Goal: Task Accomplishment & Management: Use online tool/utility

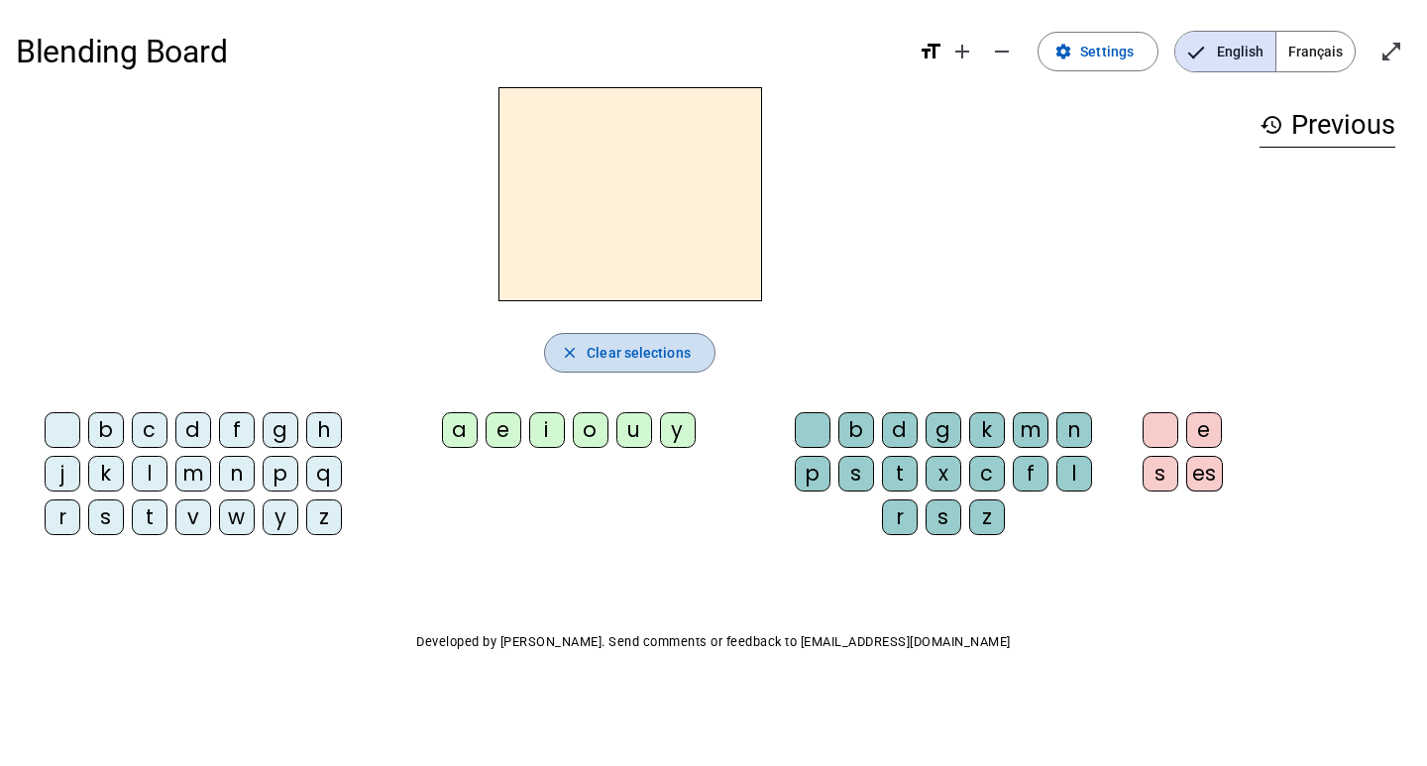
click at [604, 352] on span "Clear selections" at bounding box center [639, 353] width 104 height 24
click at [1318, 37] on span "Français" at bounding box center [1315, 52] width 78 height 40
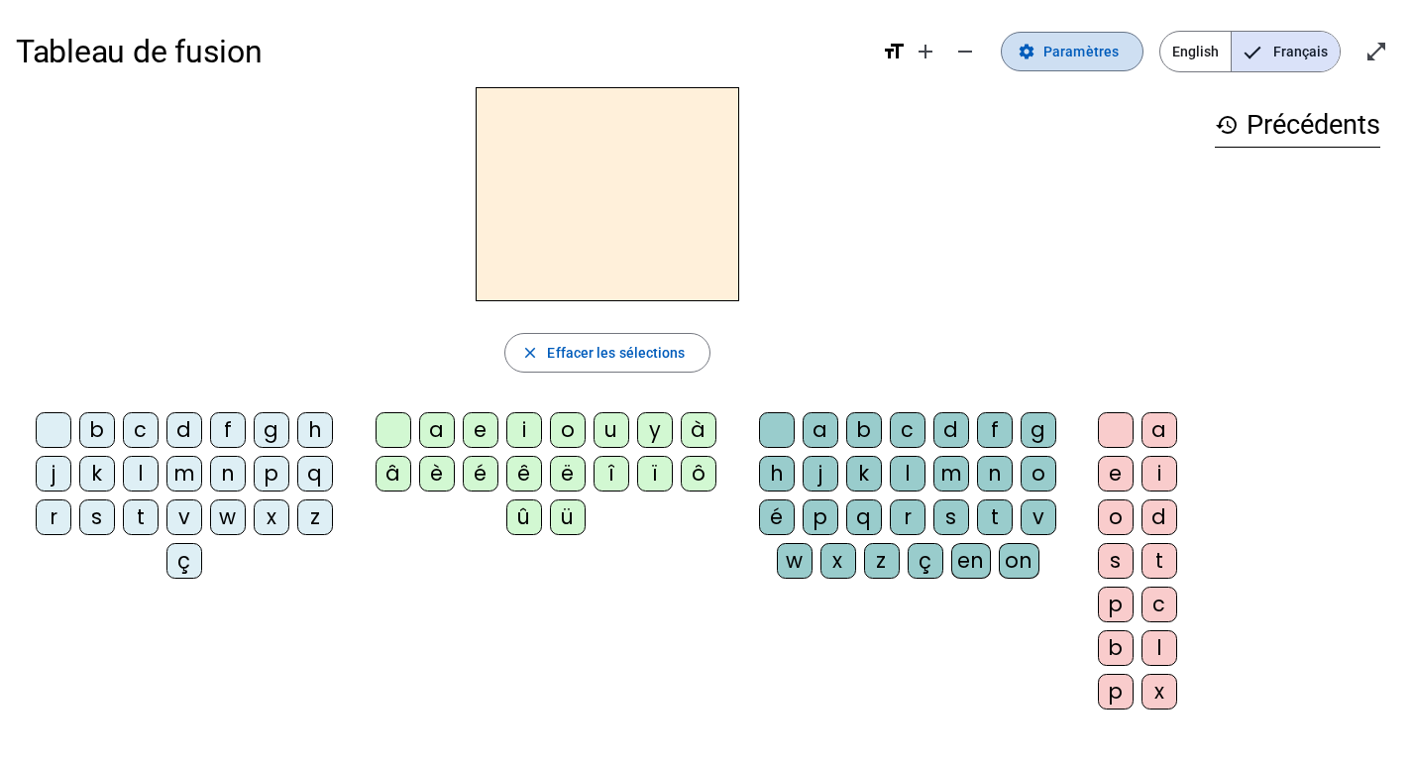
click at [1106, 59] on span "Paramètres" at bounding box center [1080, 52] width 75 height 24
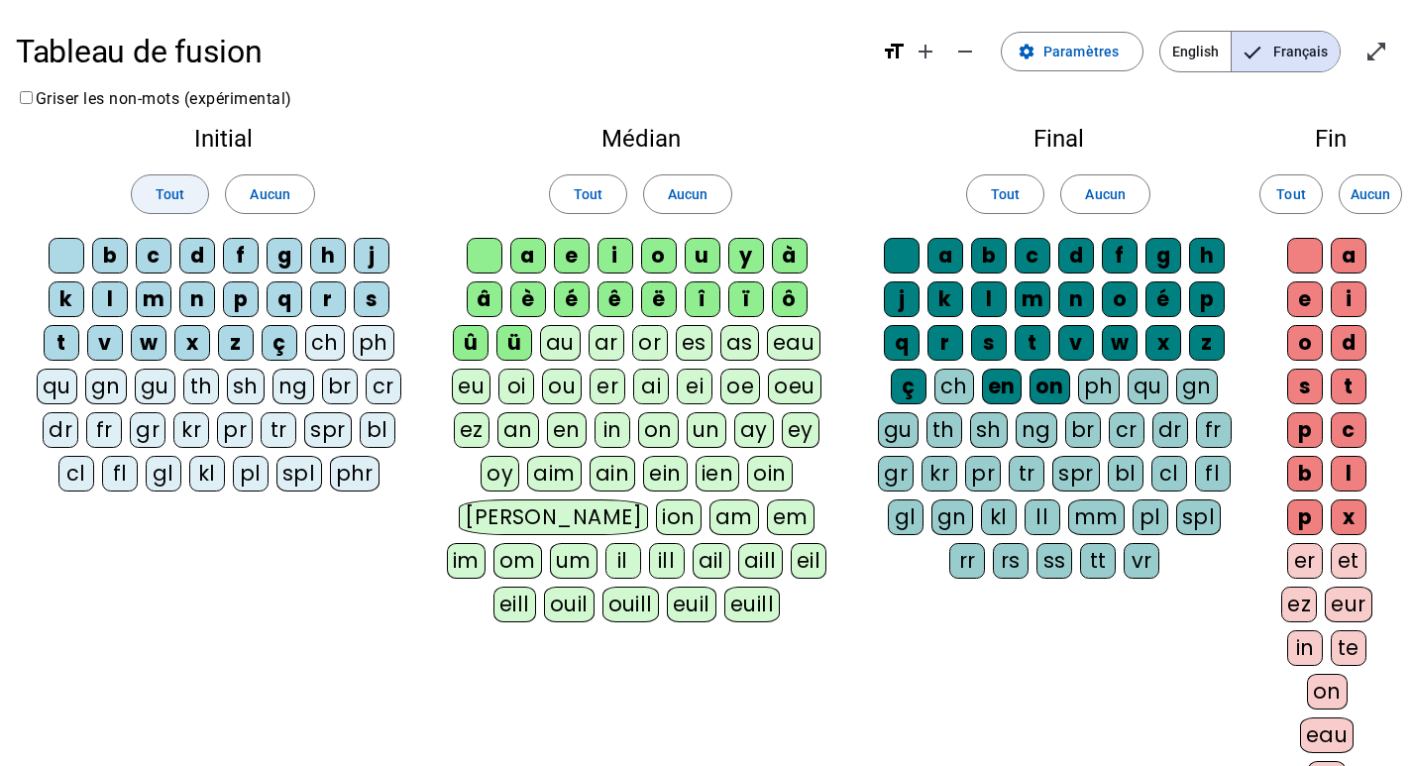
click at [182, 199] on span "Tout" at bounding box center [170, 194] width 29 height 24
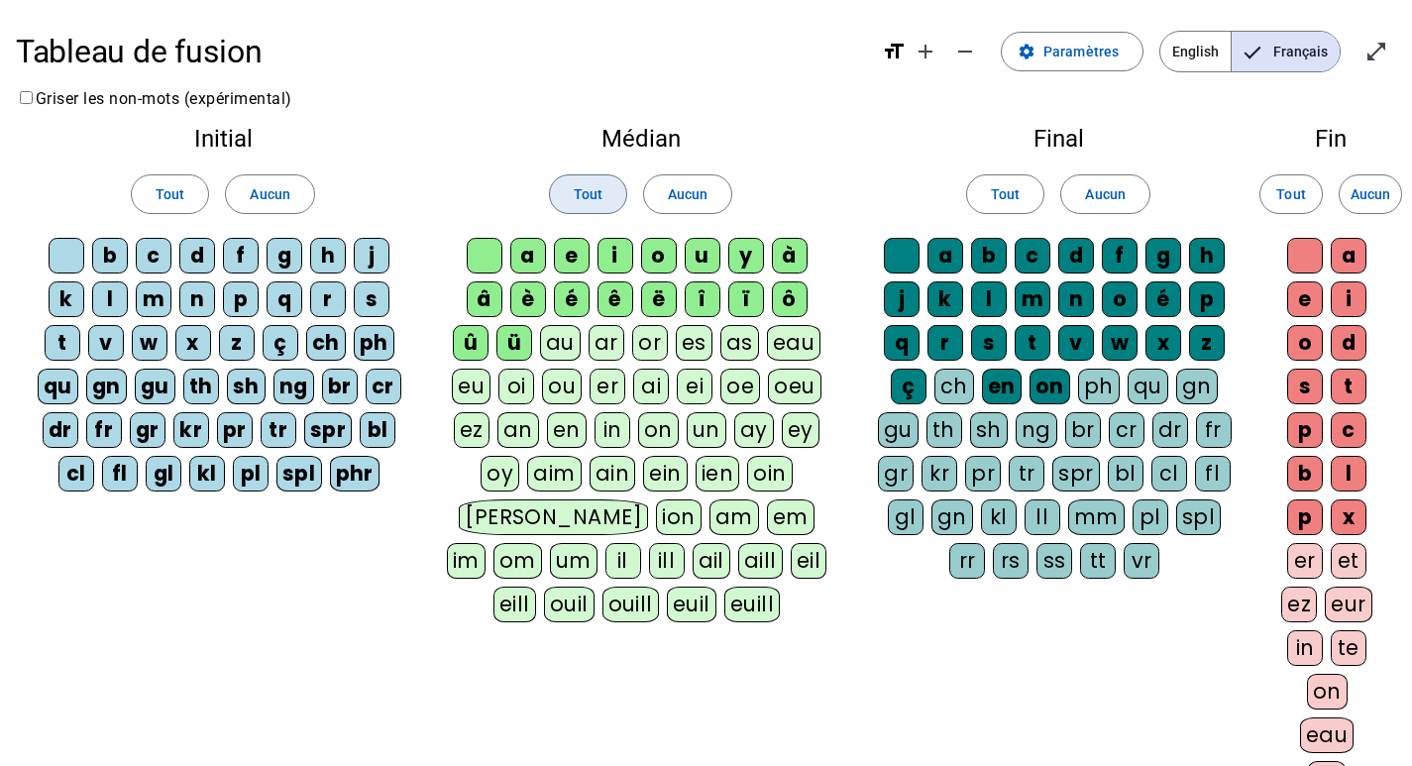
drag, startPoint x: 573, startPoint y: 198, endPoint x: 860, endPoint y: 169, distance: 288.8
click at [574, 197] on button "Tout" at bounding box center [588, 194] width 78 height 40
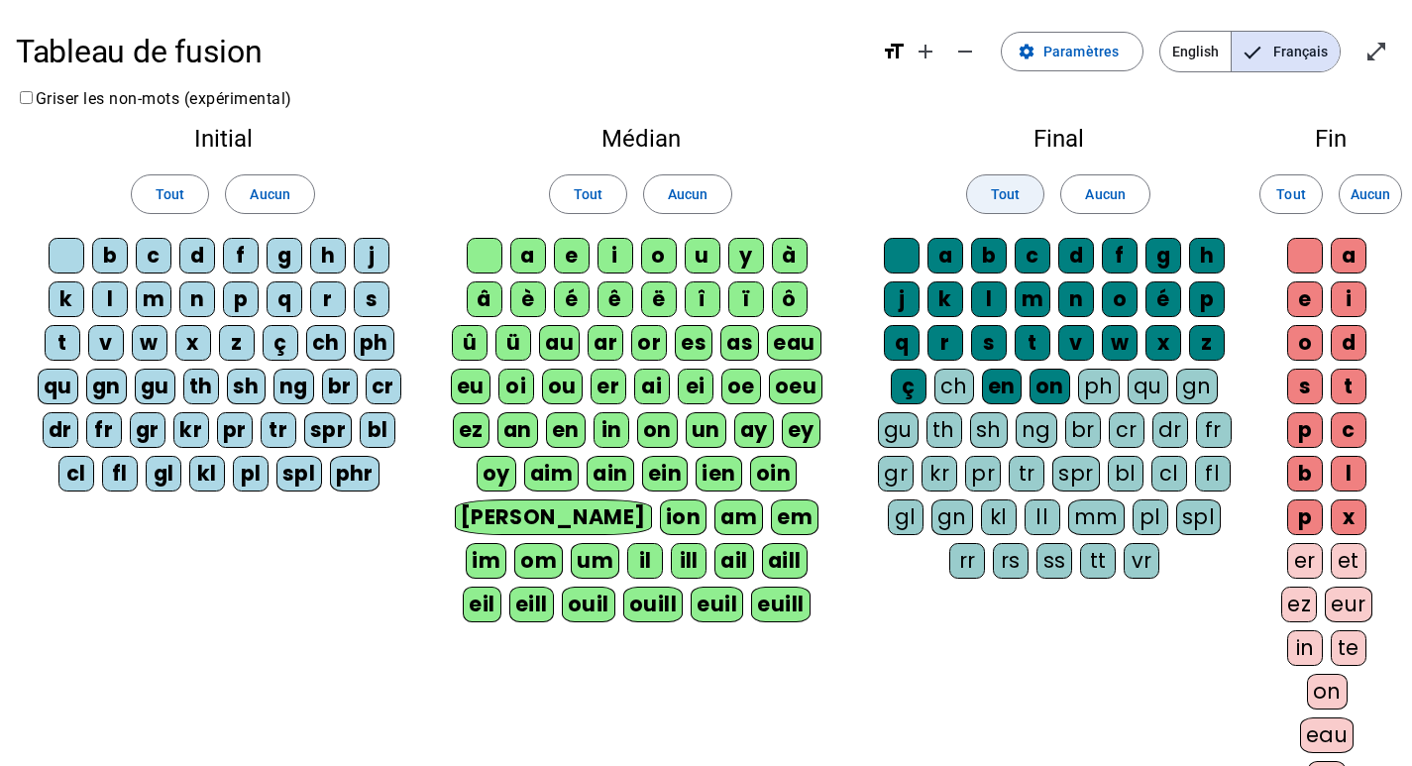
drag, startPoint x: 1015, startPoint y: 200, endPoint x: 1026, endPoint y: 200, distance: 10.9
click at [1015, 200] on span "Tout" at bounding box center [1005, 194] width 29 height 24
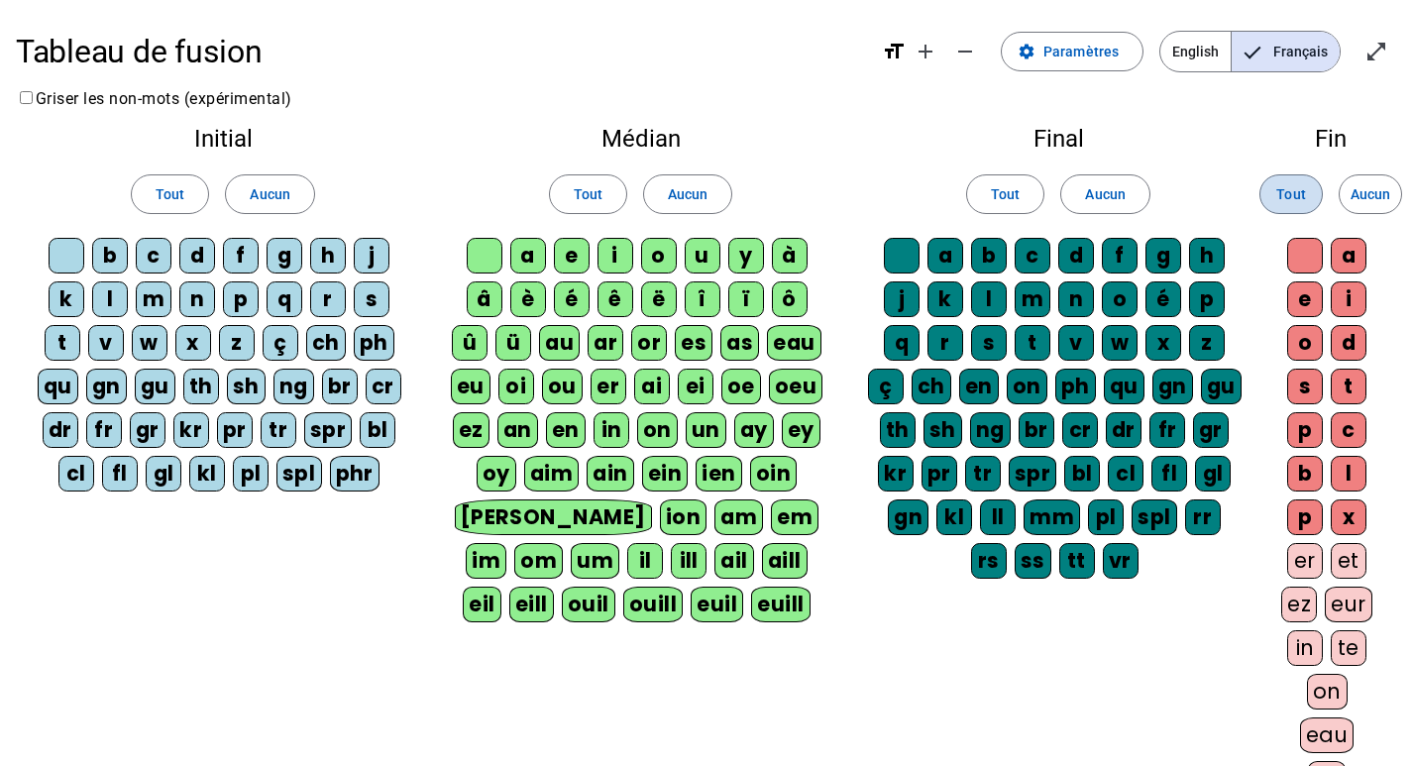
click at [1299, 193] on span "Tout" at bounding box center [1290, 194] width 29 height 24
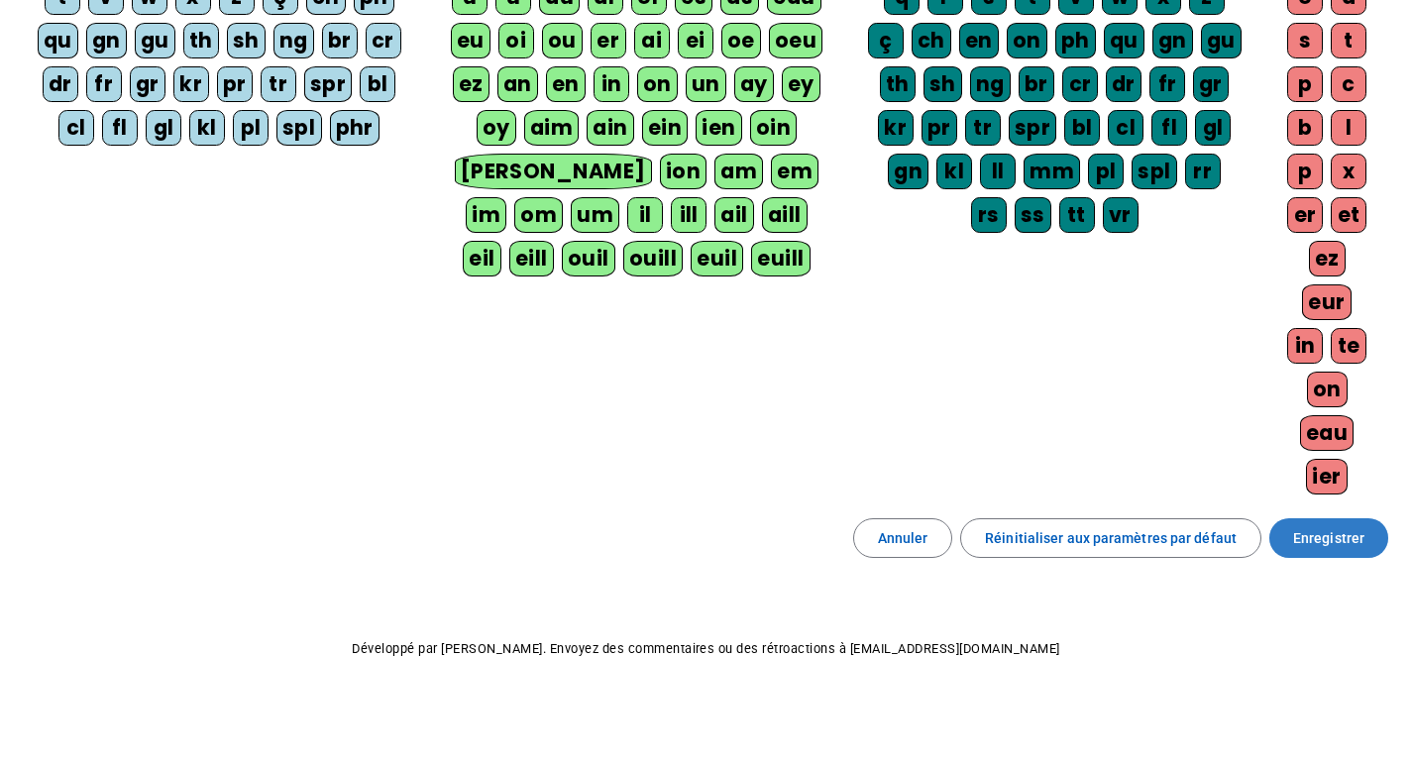
click at [1298, 537] on span "Enregistrer" at bounding box center [1328, 538] width 71 height 24
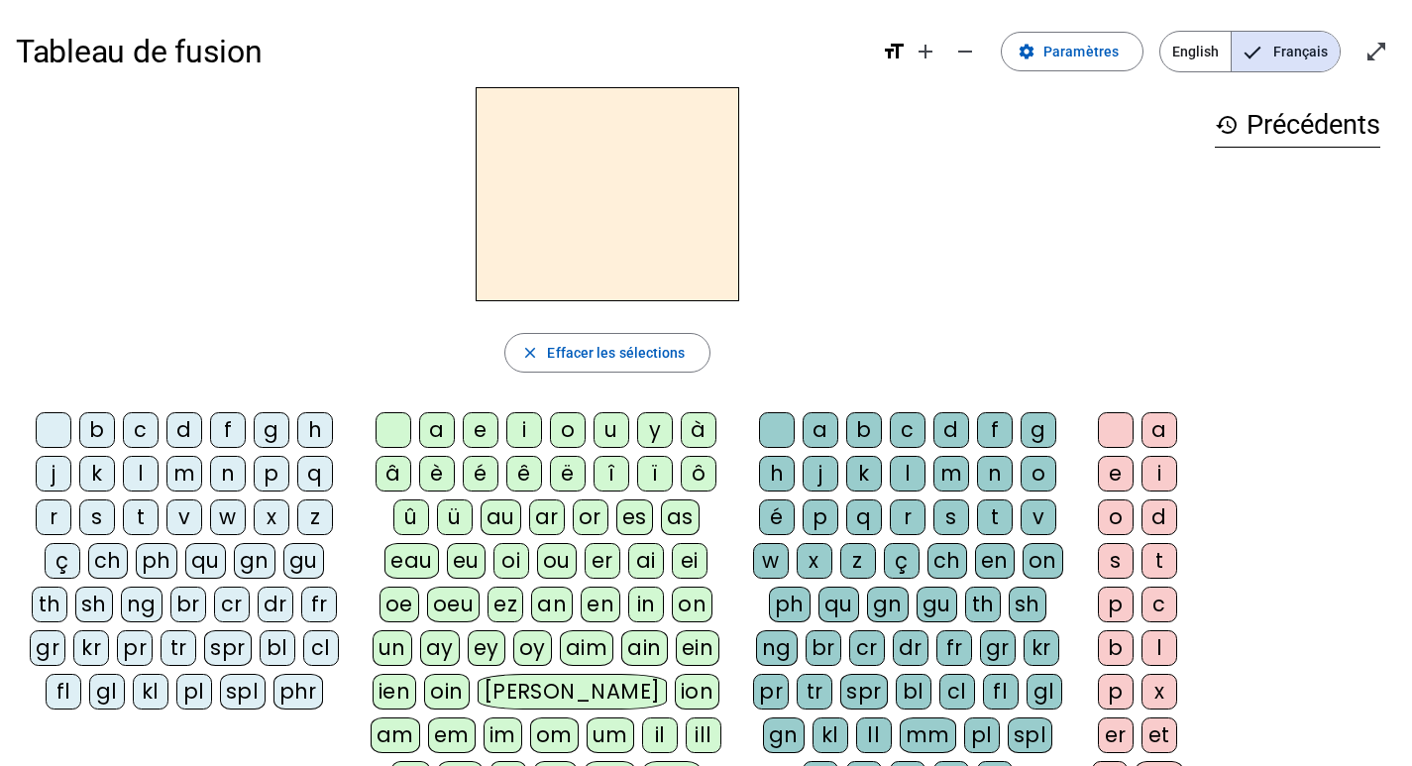
click at [180, 476] on div "m" at bounding box center [184, 474] width 36 height 36
click at [552, 435] on div "o" at bounding box center [568, 430] width 36 height 36
click at [89, 475] on div "k" at bounding box center [97, 474] width 36 height 36
click at [190, 520] on div "v" at bounding box center [184, 517] width 36 height 36
click at [65, 630] on div "gr" at bounding box center [48, 648] width 36 height 36
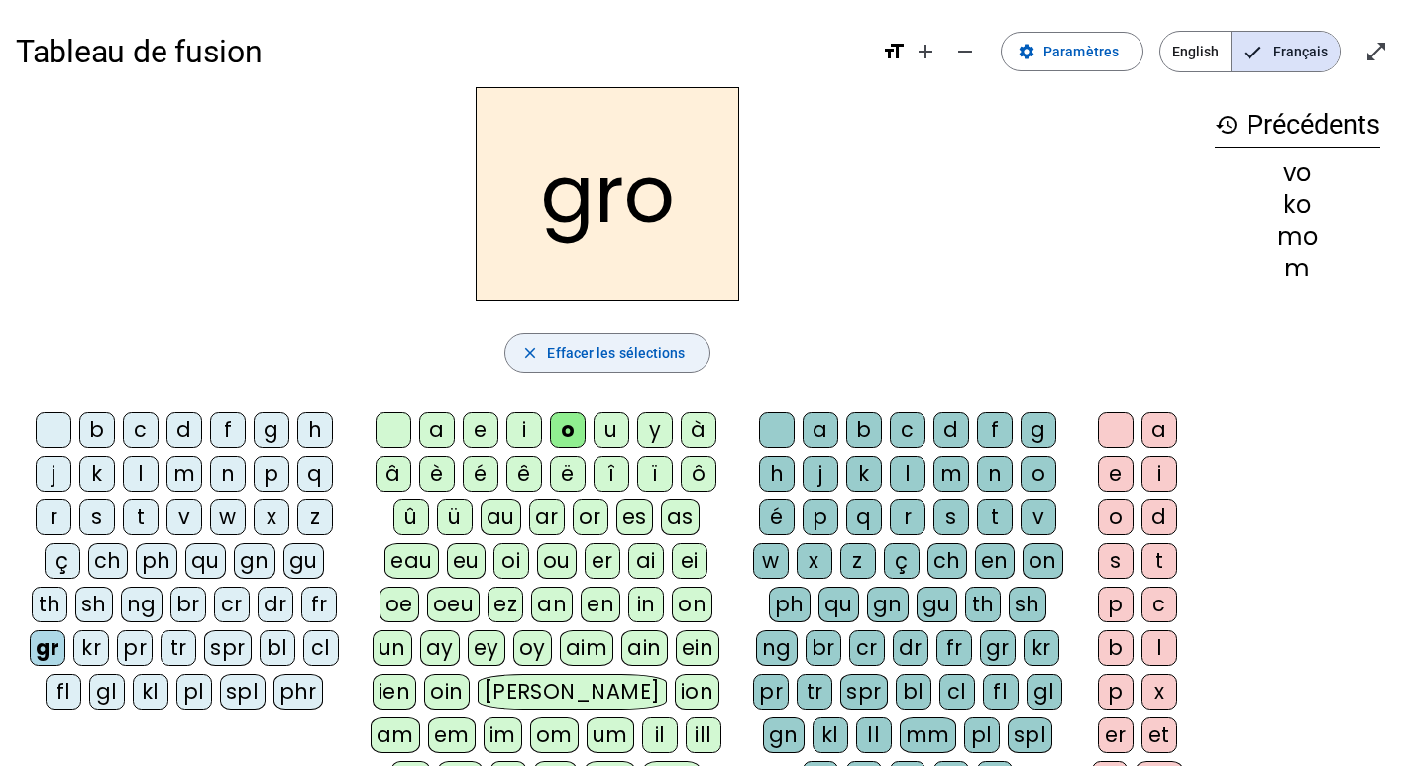
click at [573, 353] on span "Effacer les sélections" at bounding box center [616, 353] width 138 height 24
